Goal: Task Accomplishment & Management: Use online tool/utility

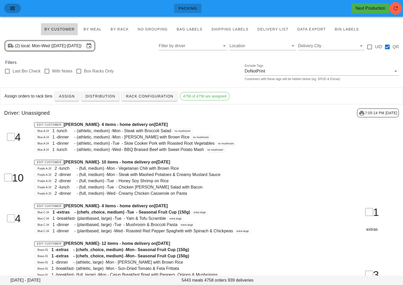
click at [13, 8] on icon "button" at bounding box center [12, 8] width 6 height 6
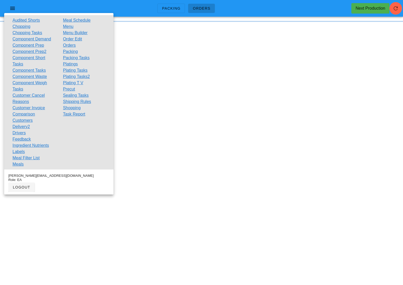
click at [149, 41] on div "Packing Orders Next Production Something unexpected happened. Please refresh th…" at bounding box center [201, 142] width 403 height 285
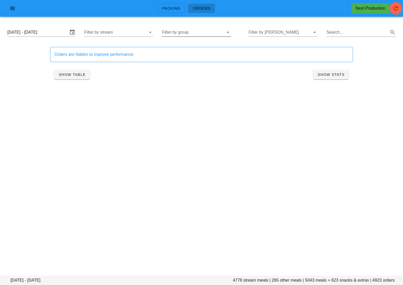
click at [192, 33] on input "Filter by group" at bounding box center [192, 32] width 61 height 8
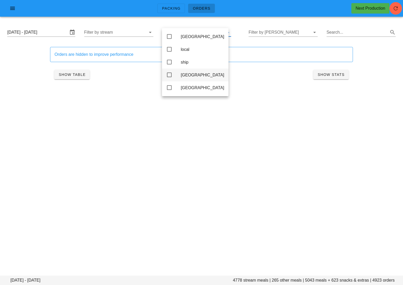
click at [191, 77] on div "[GEOGRAPHIC_DATA]" at bounding box center [203, 74] width 44 height 5
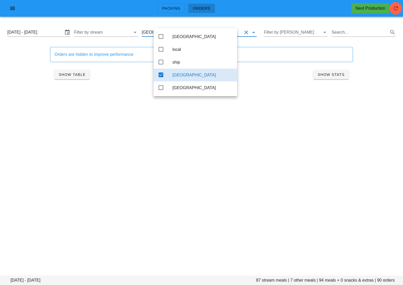
click at [124, 130] on div "Packing Orders Next Production [DATE] - [DATE] stream meals | 7 other meals | 9…" at bounding box center [201, 142] width 403 height 285
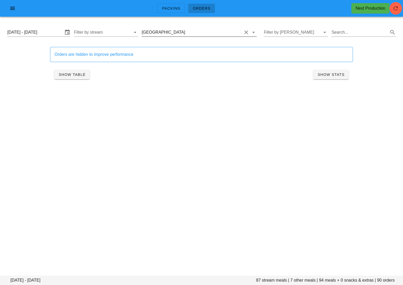
click at [191, 36] on input "text" at bounding box center [214, 32] width 56 height 8
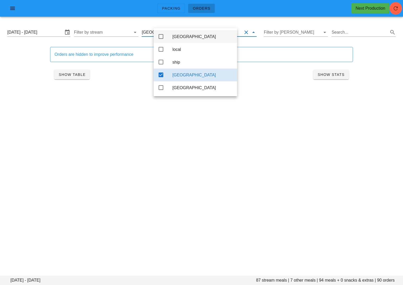
click at [184, 39] on div "[GEOGRAPHIC_DATA]" at bounding box center [202, 36] width 60 height 5
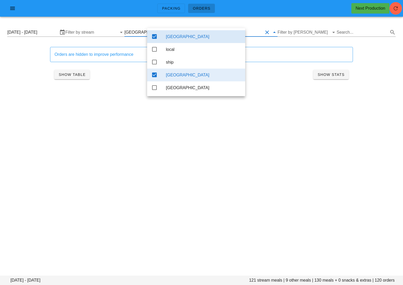
click at [110, 107] on div "Packing Orders Next Production [DATE] - [DATE] 121 stream meals | 9 other meals…" at bounding box center [201, 142] width 403 height 285
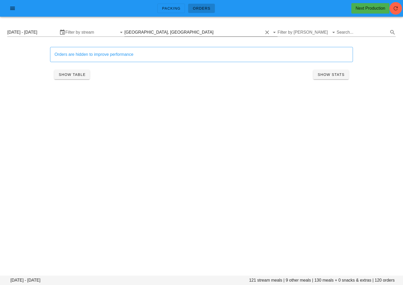
click at [177, 33] on div "[GEOGRAPHIC_DATA]" at bounding box center [192, 32] width 44 height 5
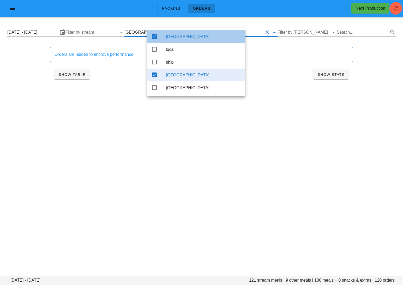
click at [155, 38] on icon at bounding box center [154, 36] width 6 height 6
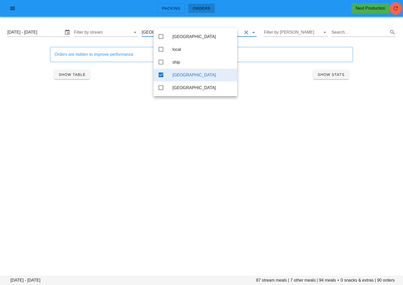
click at [129, 114] on div "Packing Orders Next Production [DATE] - [DATE] stream meals | 7 other meals | 9…" at bounding box center [201, 142] width 403 height 285
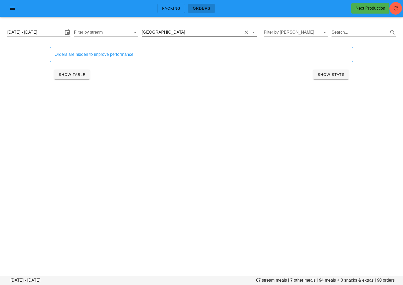
click at [186, 34] on input "text" at bounding box center [214, 32] width 56 height 8
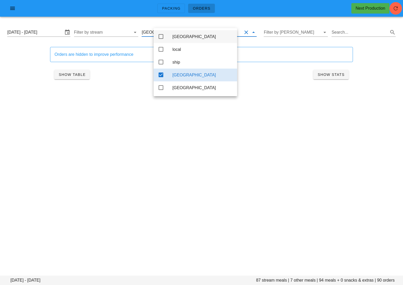
click at [160, 35] on icon at bounding box center [161, 36] width 6 height 6
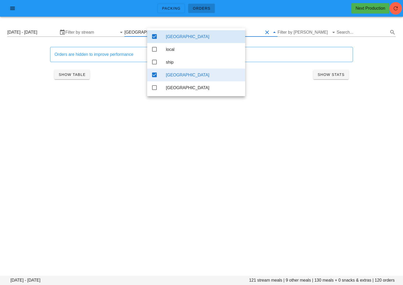
click at [154, 76] on icon at bounding box center [154, 75] width 6 height 6
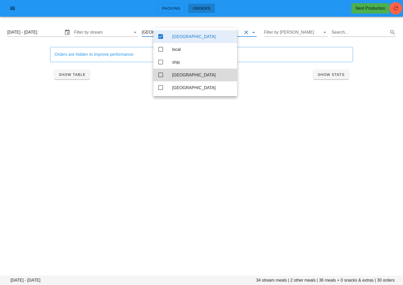
click at [152, 147] on div "Packing Orders Next Production [DATE] - [DATE] stream meals | 2 other meals | 3…" at bounding box center [201, 142] width 403 height 285
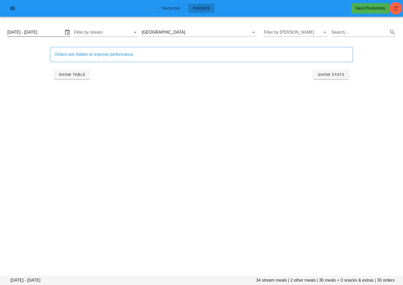
click at [42, 33] on input "[DATE] - [DATE]" at bounding box center [35, 32] width 56 height 8
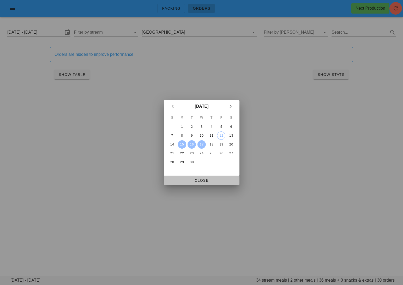
click at [198, 179] on span "Close" at bounding box center [201, 180] width 67 height 4
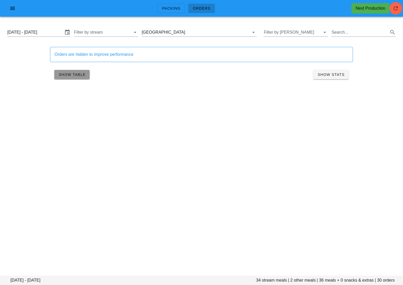
click at [72, 72] on span "Show Table" at bounding box center [71, 74] width 27 height 4
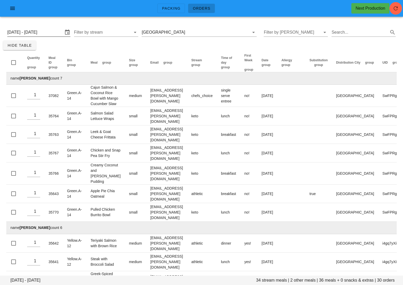
click at [47, 32] on input "[DATE] - [DATE]" at bounding box center [35, 32] width 56 height 8
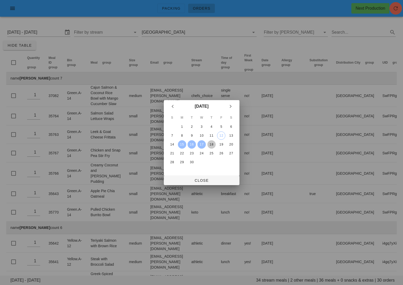
click at [212, 143] on div "18" at bounding box center [211, 145] width 8 height 4
click at [230, 143] on div "20" at bounding box center [231, 145] width 8 height 4
click at [210, 180] on span "Close" at bounding box center [201, 180] width 67 height 4
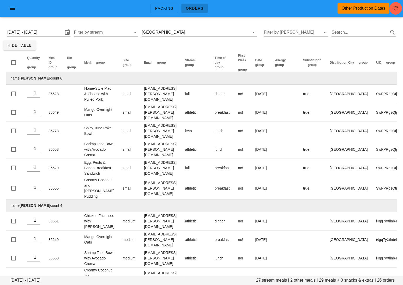
click at [196, 40] on div "[DATE] - [DATE] Filter by stream Calgary Filter by [PERSON_NAME] Search..." at bounding box center [201, 32] width 396 height 17
click at [191, 36] on input "text" at bounding box center [214, 32] width 56 height 8
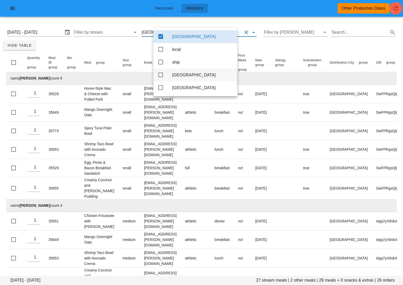
click at [186, 76] on div "[GEOGRAPHIC_DATA]" at bounding box center [202, 74] width 61 height 5
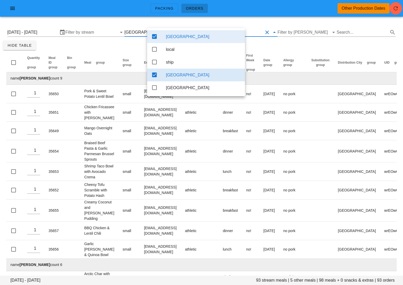
click at [163, 40] on div "[GEOGRAPHIC_DATA]" at bounding box center [196, 36] width 98 height 13
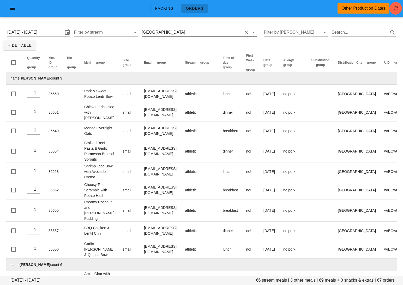
click at [167, 32] on div "[GEOGRAPHIC_DATA]" at bounding box center [164, 32] width 44 height 5
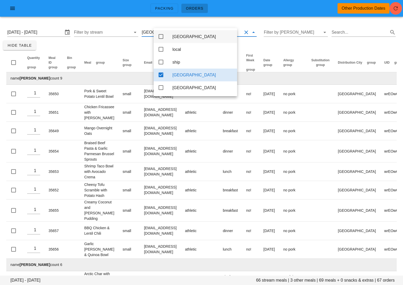
click at [177, 38] on div "[GEOGRAPHIC_DATA]" at bounding box center [202, 36] width 60 height 5
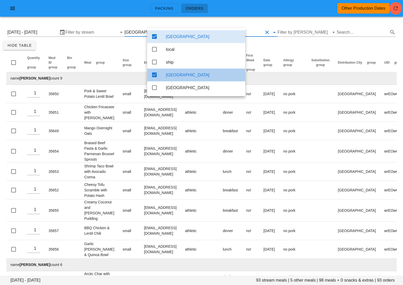
click at [179, 75] on div "[GEOGRAPHIC_DATA]" at bounding box center [203, 74] width 75 height 5
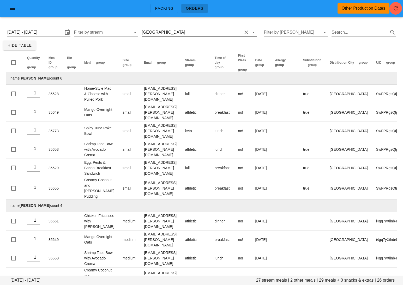
click at [186, 31] on input "text" at bounding box center [214, 32] width 56 height 8
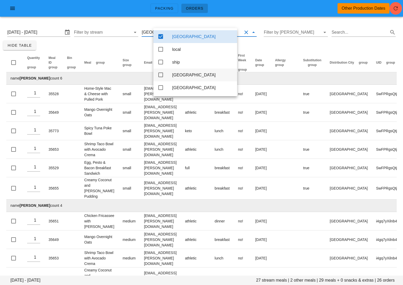
click at [176, 76] on div "[GEOGRAPHIC_DATA]" at bounding box center [202, 74] width 61 height 5
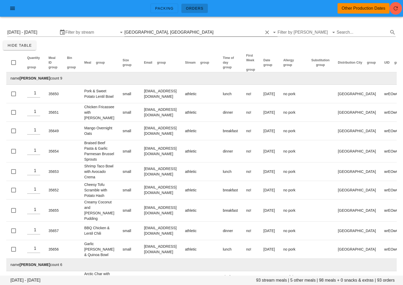
click at [214, 32] on input "text" at bounding box center [238, 32] width 48 height 8
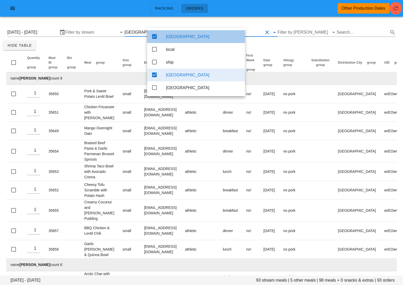
click at [155, 37] on icon at bounding box center [154, 36] width 6 height 6
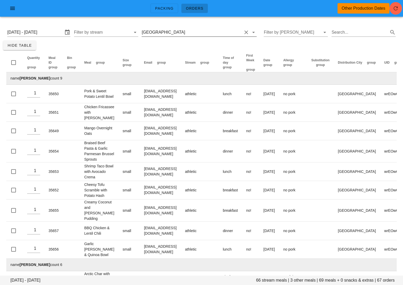
click at [186, 33] on input "text" at bounding box center [214, 32] width 56 height 8
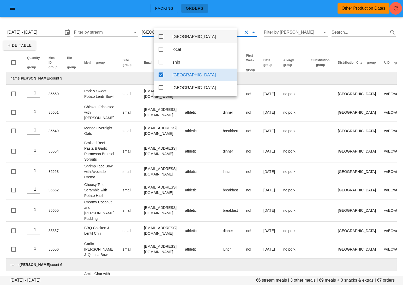
click at [180, 37] on div "[GEOGRAPHIC_DATA]" at bounding box center [202, 36] width 60 height 5
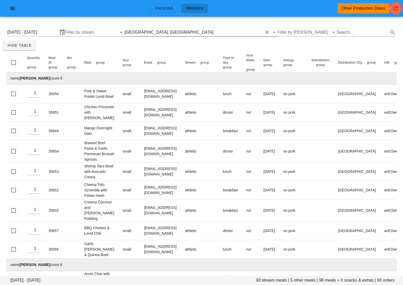
click at [168, 29] on div "[GEOGRAPHIC_DATA], [GEOGRAPHIC_DATA]" at bounding box center [193, 32] width 138 height 8
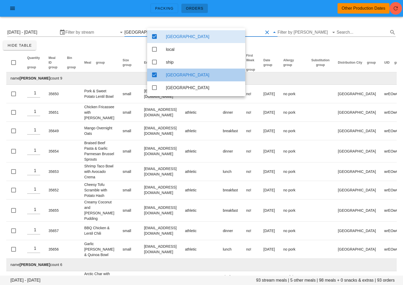
click at [161, 78] on div "[GEOGRAPHIC_DATA]" at bounding box center [196, 75] width 98 height 13
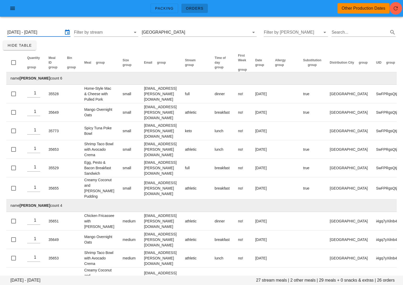
click at [42, 32] on input "[DATE] - [DATE]" at bounding box center [35, 32] width 56 height 8
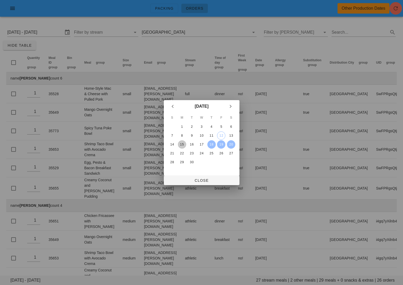
click at [181, 141] on button "15" at bounding box center [181, 144] width 8 height 8
click at [201, 144] on div "17" at bounding box center [201, 145] width 8 height 4
click at [202, 179] on span "Close" at bounding box center [201, 180] width 67 height 4
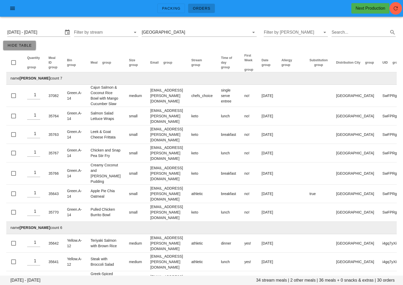
click at [30, 44] on span "Hide Table" at bounding box center [19, 45] width 24 height 4
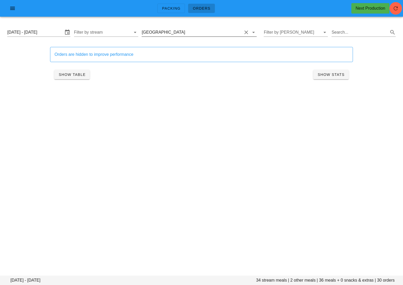
click at [211, 30] on input "text" at bounding box center [214, 32] width 56 height 8
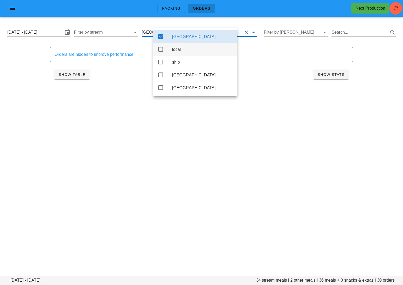
click at [177, 53] on div "local" at bounding box center [202, 49] width 61 height 11
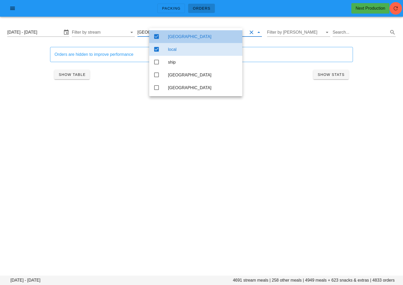
click at [158, 36] on icon at bounding box center [156, 36] width 6 height 6
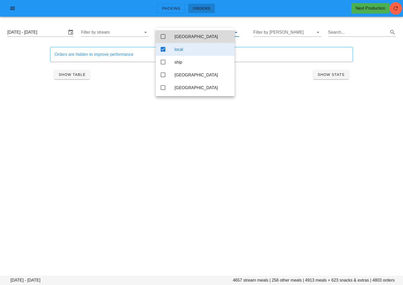
click at [122, 85] on div "Orders are hidden to improve performance Show Table Show Stats" at bounding box center [201, 65] width 309 height 42
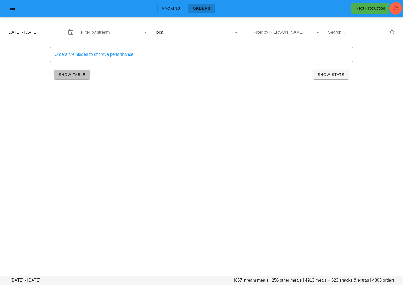
click at [81, 77] on button "Show Table" at bounding box center [71, 74] width 35 height 9
click at [124, 32] on input "Filter by stream" at bounding box center [110, 32] width 59 height 8
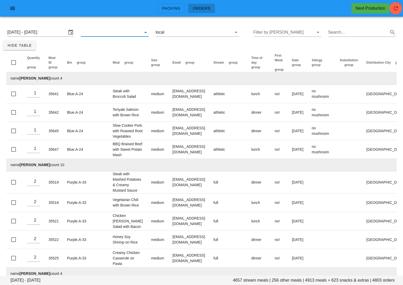
click at [123, 32] on input "text" at bounding box center [110, 32] width 59 height 8
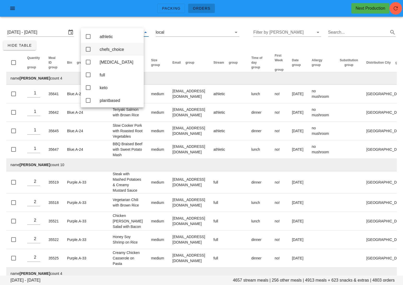
click at [117, 51] on div "chefs_choice" at bounding box center [120, 49] width 40 height 5
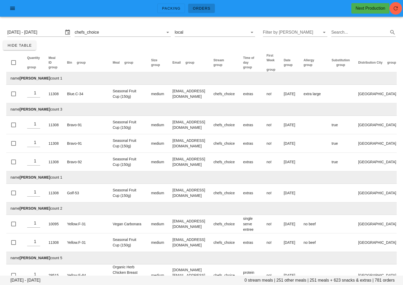
click at [124, 64] on span "group" at bounding box center [128, 63] width 9 height 4
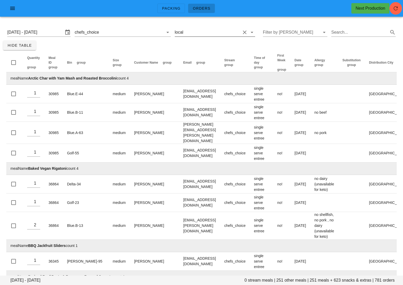
click at [188, 33] on input "text" at bounding box center [212, 32] width 56 height 8
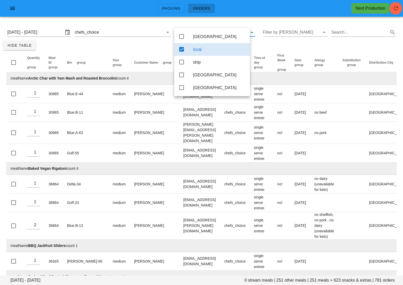
drag, startPoint x: 184, startPoint y: 63, endPoint x: 185, endPoint y: 47, distance: 15.7
click at [184, 63] on icon at bounding box center [181, 62] width 6 height 6
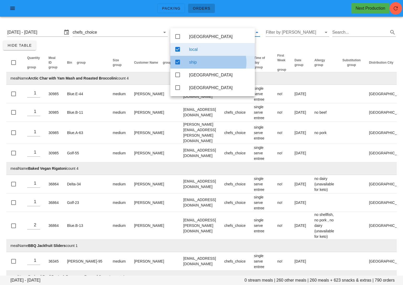
click at [186, 47] on div "local" at bounding box center [212, 49] width 84 height 13
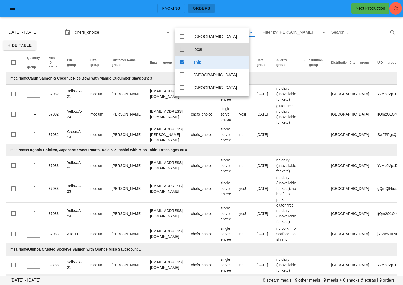
click at [150, 46] on div "[DATE] - [DATE] 0 stream meals | 9 other meals | 9 meals + 0 snacks & extras | …" at bounding box center [201, 166] width 403 height 290
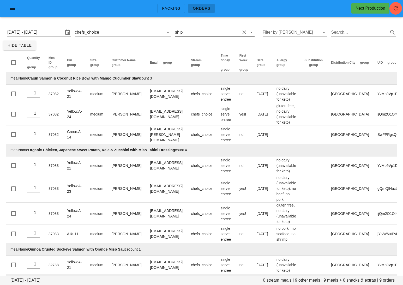
click at [202, 30] on input "text" at bounding box center [211, 32] width 56 height 8
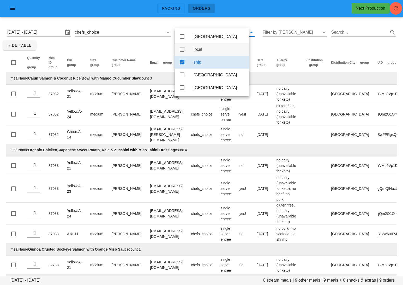
click at [181, 50] on icon at bounding box center [182, 49] width 6 height 6
click at [181, 63] on icon at bounding box center [182, 62] width 6 height 6
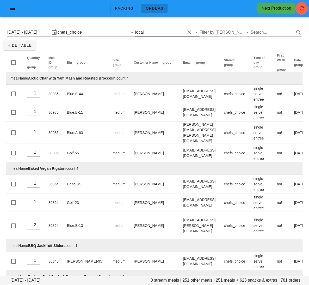
click at [172, 31] on input "text" at bounding box center [165, 32] width 40 height 8
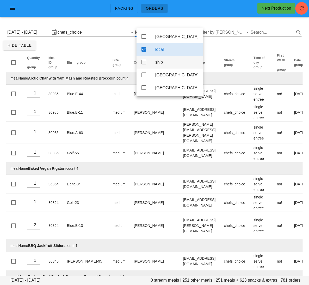
click at [153, 64] on div "ship" at bounding box center [170, 62] width 66 height 13
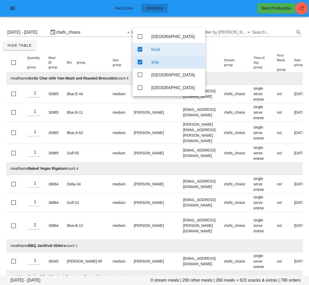
click at [153, 46] on div "local" at bounding box center [176, 49] width 50 height 11
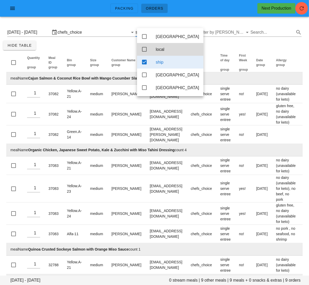
click at [114, 46] on div "[DATE] - [DATE] 0 stream meals | 9 other meals | 9 meals + 0 snacks & extras | …" at bounding box center [154, 166] width 309 height 290
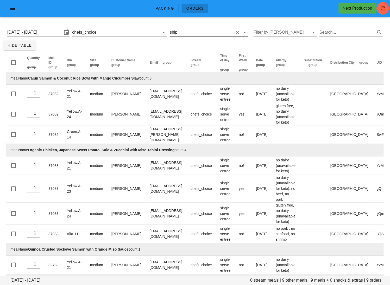
click at [184, 33] on input "text" at bounding box center [206, 32] width 55 height 8
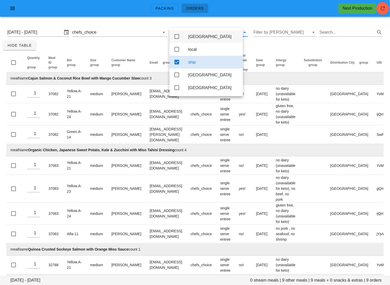
click at [190, 39] on div "[GEOGRAPHIC_DATA]" at bounding box center [213, 36] width 51 height 5
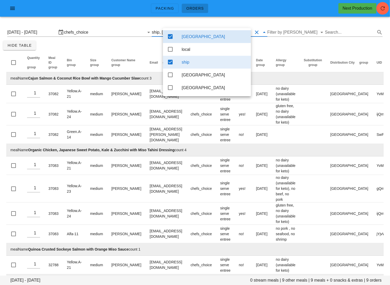
click at [188, 63] on div "ship" at bounding box center [214, 62] width 65 height 5
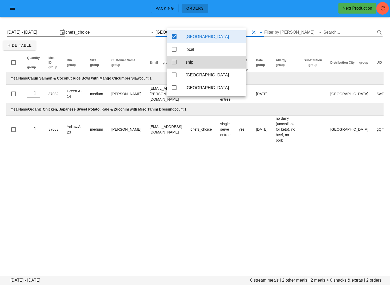
click at [44, 30] on input "[DATE] - [DATE]" at bounding box center [32, 32] width 51 height 8
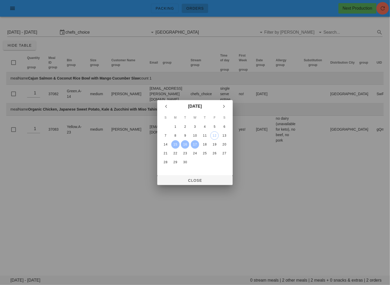
click at [208, 140] on td "18" at bounding box center [204, 144] width 9 height 8
click at [208, 140] on button "18" at bounding box center [205, 144] width 8 height 8
click at [223, 143] on div "20" at bounding box center [224, 145] width 8 height 4
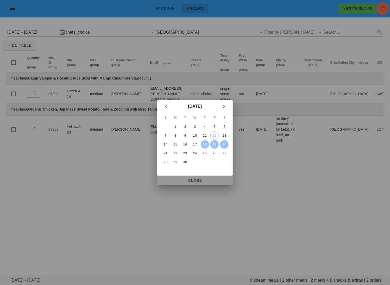
click at [209, 179] on span "Close" at bounding box center [195, 180] width 67 height 4
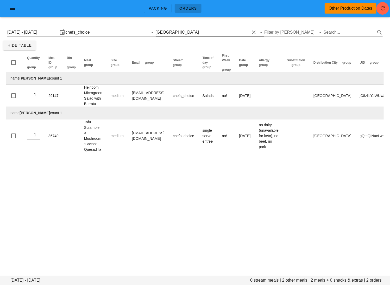
click at [148, 32] on button "Clear Filter by stream" at bounding box center [145, 32] width 6 height 6
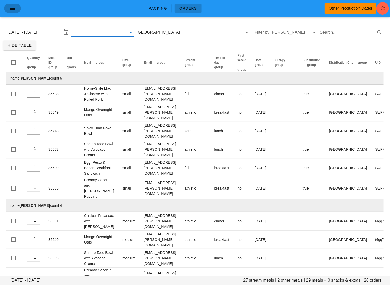
click at [12, 11] on icon "button" at bounding box center [12, 8] width 6 height 6
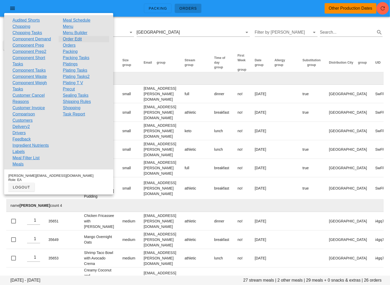
click at [81, 38] on link "Order Edit" at bounding box center [72, 39] width 19 height 6
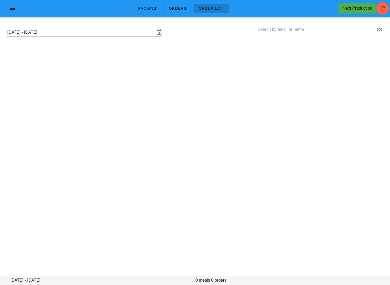
click at [271, 35] on div at bounding box center [320, 32] width 125 height 14
click at [272, 31] on input "text" at bounding box center [317, 29] width 118 height 8
paste input "[EMAIL_ADDRESS][DOMAIN_NAME]"
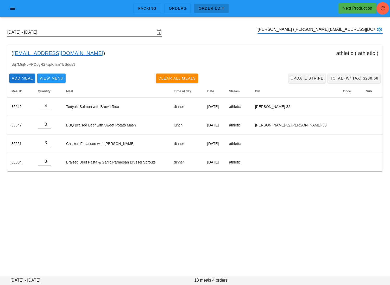
type input "[PERSON_NAME] ([PERSON_NAME][EMAIL_ADDRESS][DOMAIN_NAME])"
click at [105, 32] on input "[DATE] - [DATE]" at bounding box center [81, 32] width 148 height 8
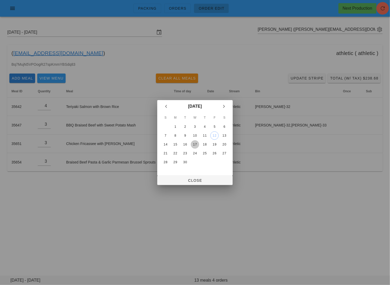
click at [192, 143] on div "17" at bounding box center [195, 145] width 8 height 4
click at [195, 180] on span "Close" at bounding box center [195, 180] width 67 height 4
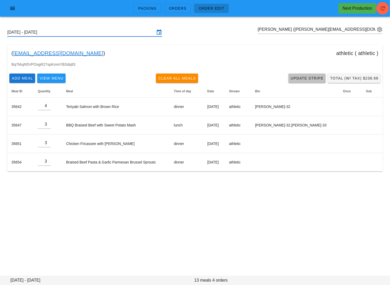
click at [305, 76] on span "Update Stripe" at bounding box center [307, 78] width 33 height 4
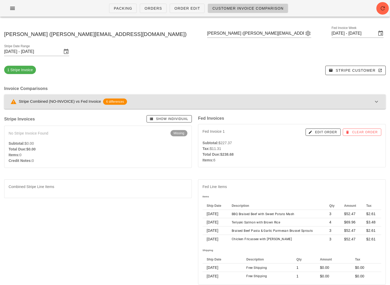
click at [215, 94] on button "Stripe Combined (NO-INVOICE) vs Fed Invoice 6 differences" at bounding box center [195, 101] width 382 height 15
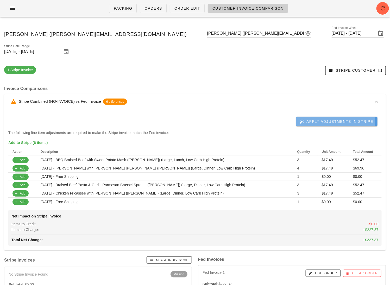
click at [345, 119] on span "Apply Adjustments in Stripe" at bounding box center [337, 121] width 73 height 5
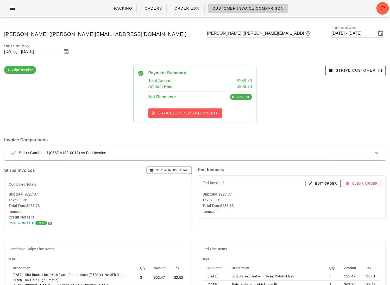
click at [390, 211] on div "1 Stripe Invoice Payment Summary Total Amount: $238.73 Amount Paid: $238.73 Net…" at bounding box center [195, 212] width 390 height 298
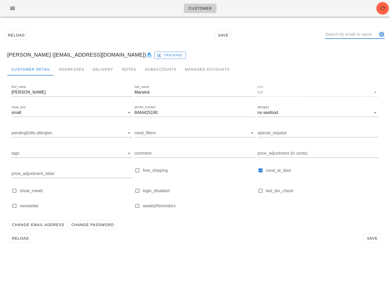
click at [344, 32] on input "text" at bounding box center [352, 34] width 52 height 8
paste input "[EMAIL_ADDRESS][DOMAIN_NAME]"
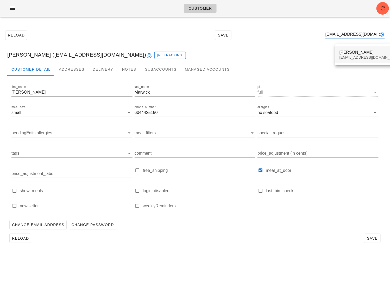
type input "[EMAIL_ADDRESS][DOMAIN_NAME]"
click at [353, 56] on div "[EMAIL_ADDRESS][DOMAIN_NAME]" at bounding box center [371, 57] width 62 height 4
